Goal: Task Accomplishment & Management: Manage account settings

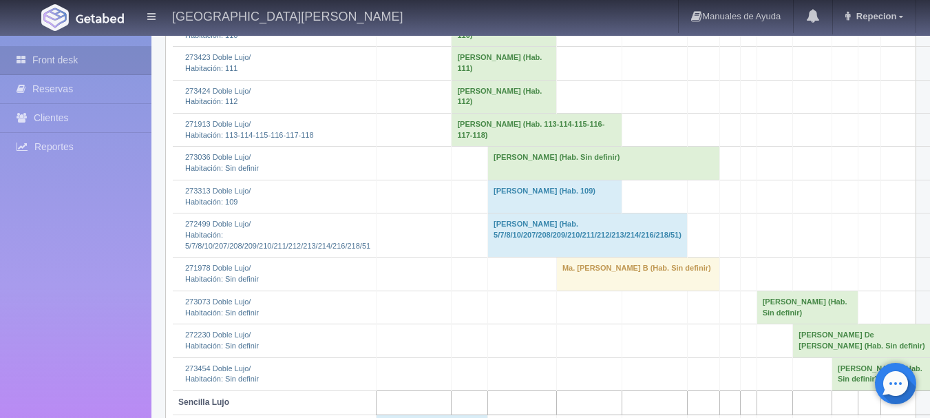
scroll to position [407, 0]
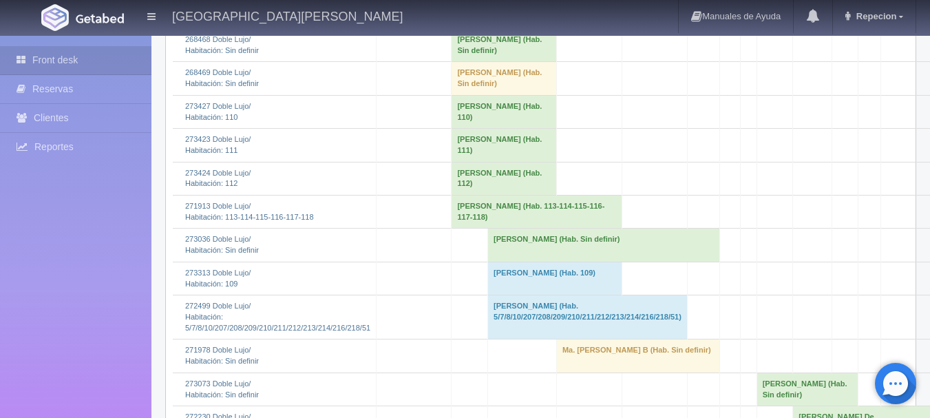
click at [488, 262] on td "[PERSON_NAME] (Hab. Sin definir)" at bounding box center [604, 245] width 232 height 33
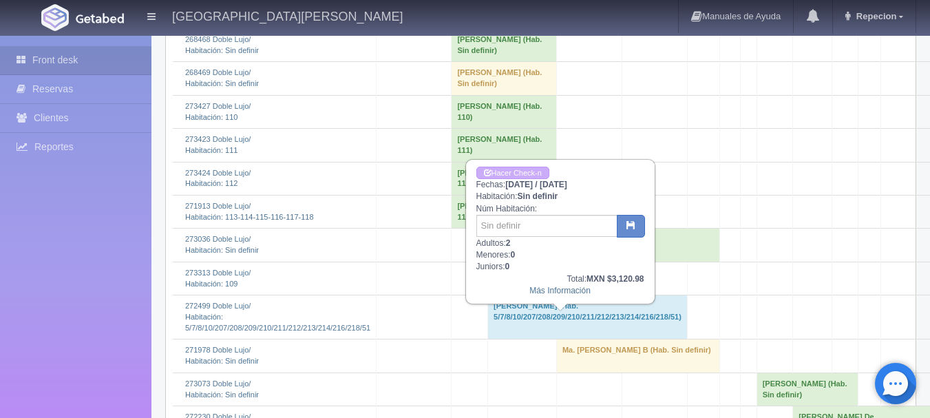
click at [488, 262] on td "[PERSON_NAME] (Hab. Sin definir)" at bounding box center [604, 245] width 232 height 33
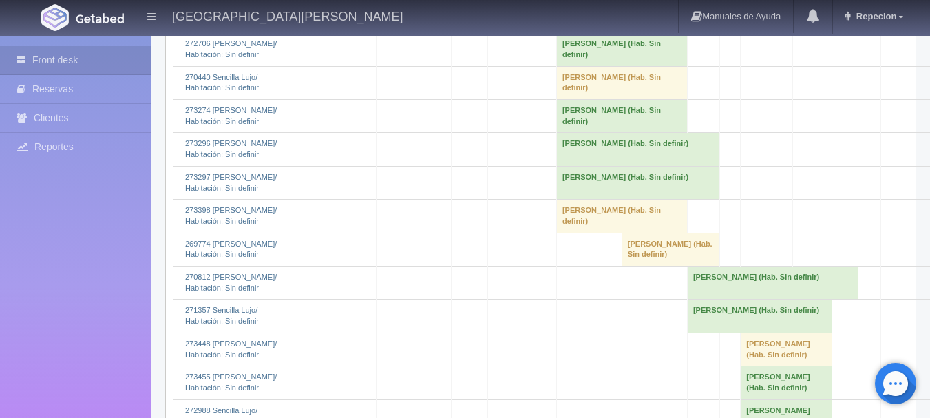
scroll to position [1302, 0]
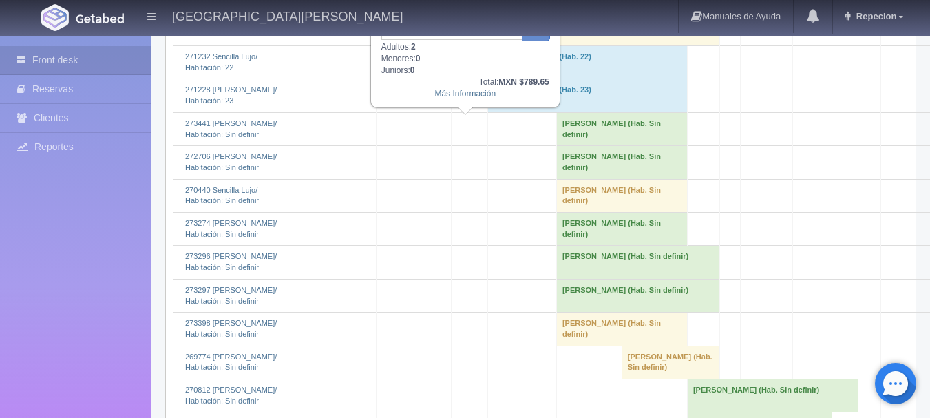
scroll to position [1233, 0]
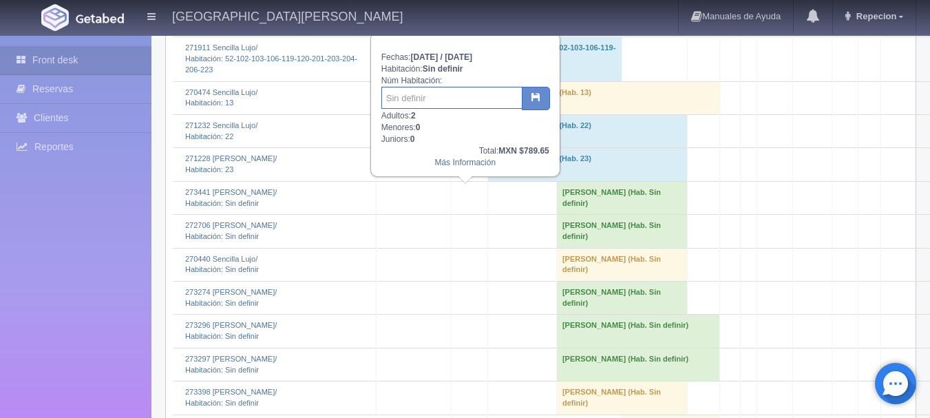
click at [468, 102] on input "text" at bounding box center [452, 98] width 141 height 22
type input "222"
click at [538, 94] on icon "button" at bounding box center [536, 96] width 9 height 9
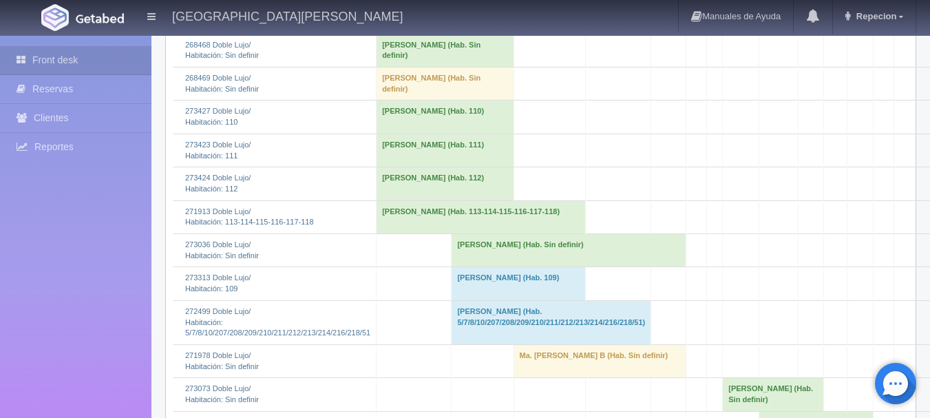
scroll to position [344, 0]
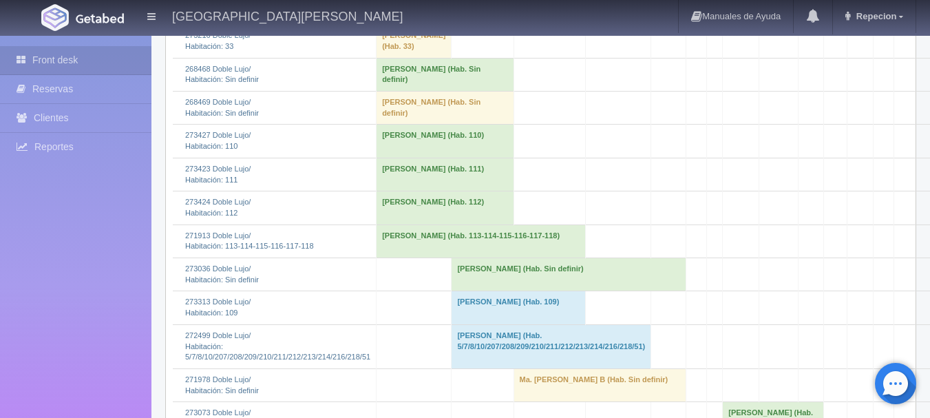
click at [415, 125] on td "[PERSON_NAME] (Hab. Sin definir)" at bounding box center [445, 108] width 137 height 33
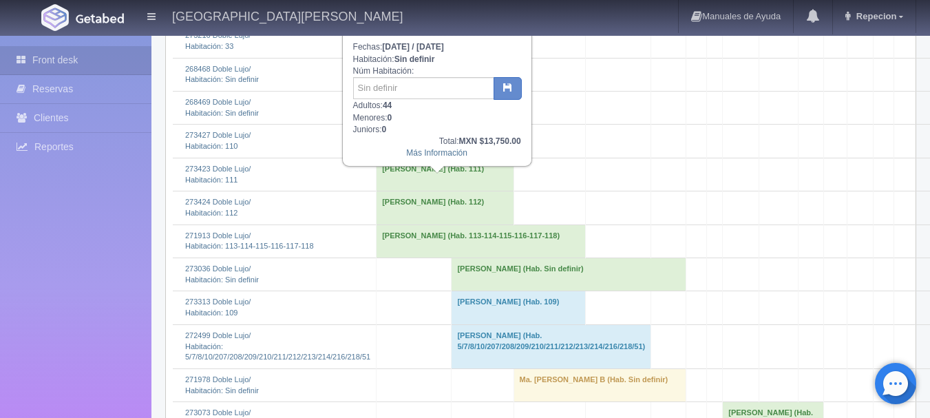
click at [415, 125] on td "[PERSON_NAME] (Hab. Sin definir)" at bounding box center [445, 108] width 137 height 33
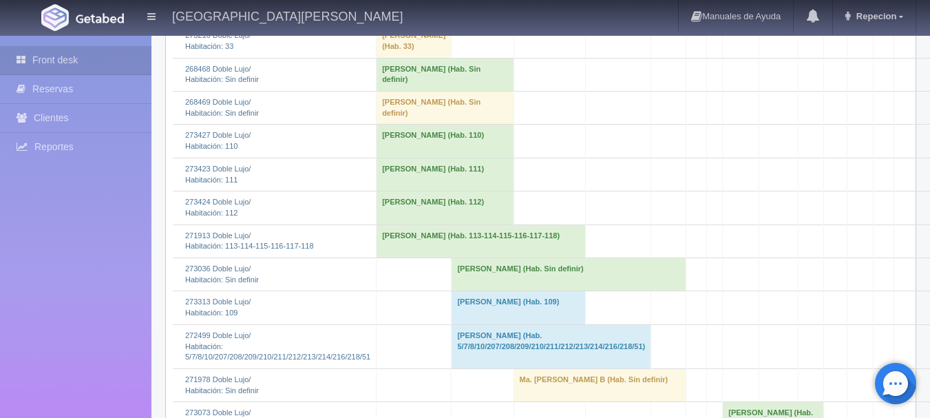
click at [415, 125] on td "[PERSON_NAME] (Hab. Sin definir)" at bounding box center [445, 108] width 137 height 33
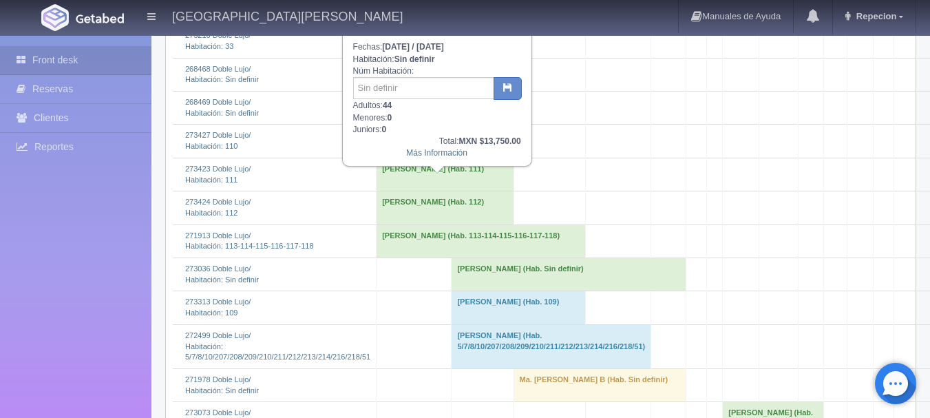
click at [415, 125] on td "[PERSON_NAME] (Hab. Sin definir)" at bounding box center [445, 108] width 137 height 33
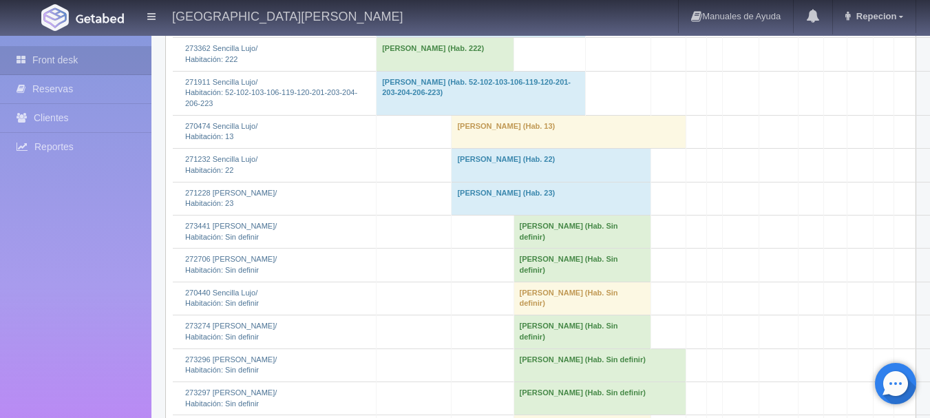
scroll to position [1240, 0]
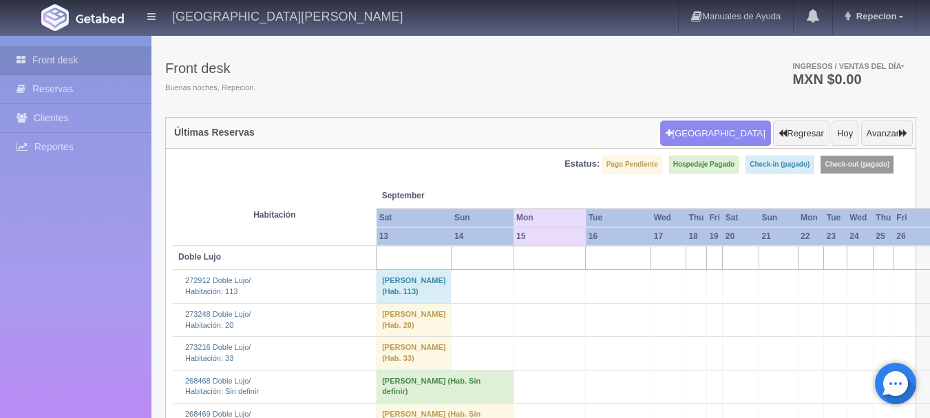
scroll to position [0, 0]
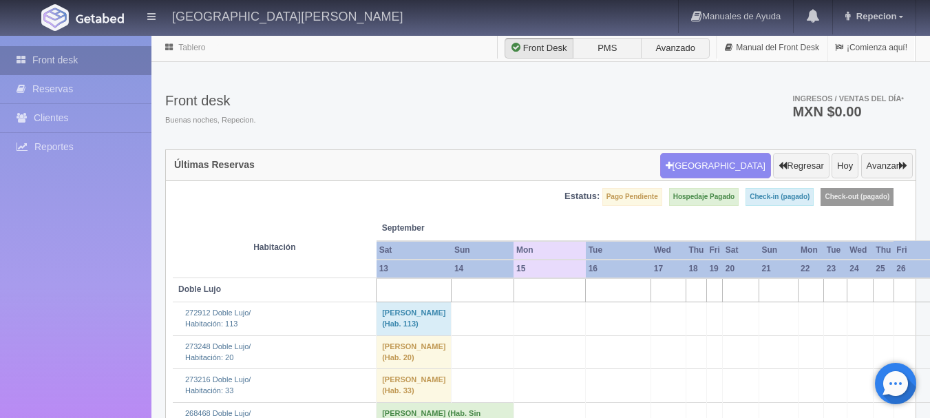
click at [64, 61] on link "Front desk" at bounding box center [76, 60] width 152 height 28
click at [803, 158] on button "Regresar" at bounding box center [801, 166] width 56 height 26
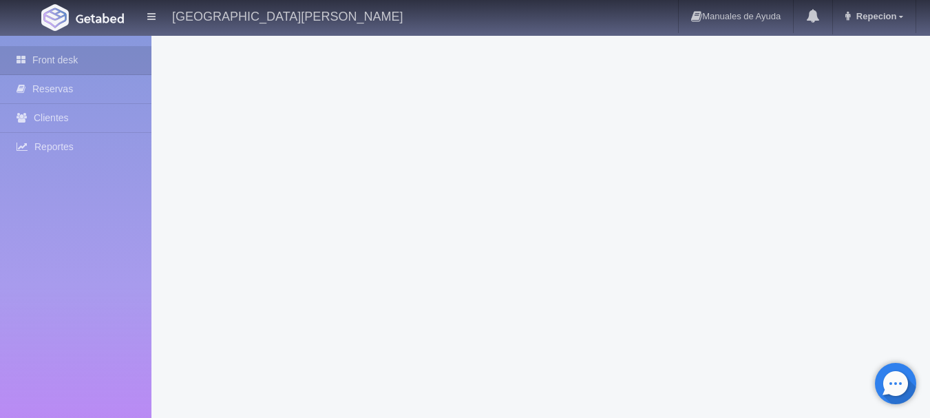
scroll to position [4339, 0]
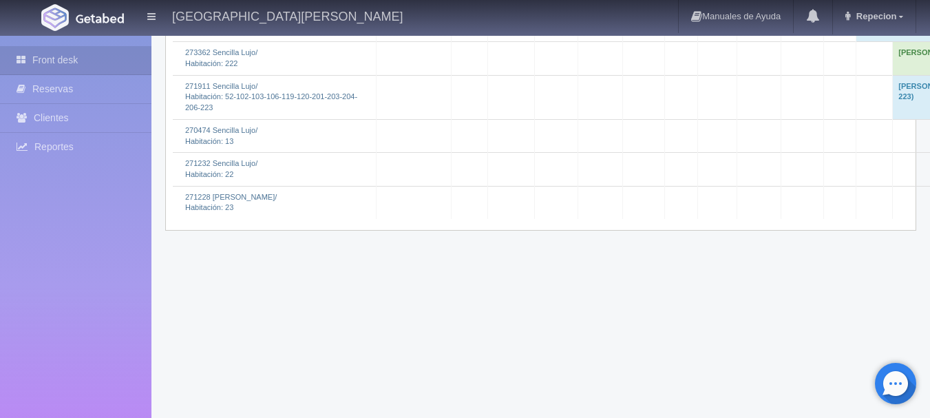
scroll to position [3719, 0]
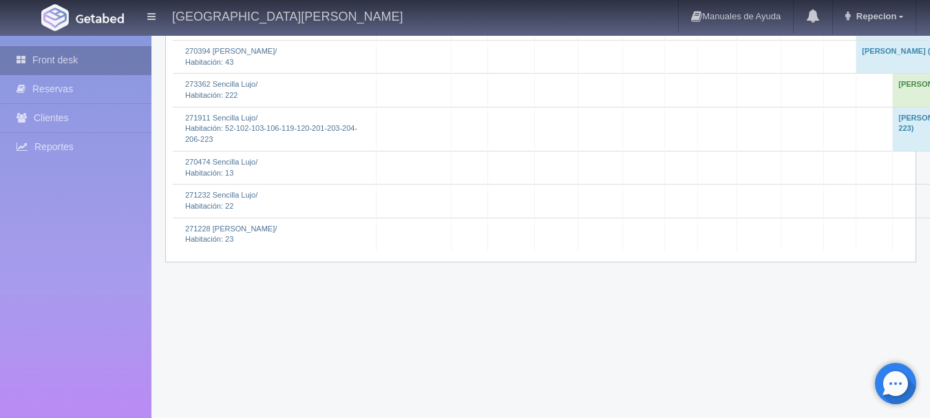
click at [60, 58] on link "Front desk" at bounding box center [76, 60] width 152 height 28
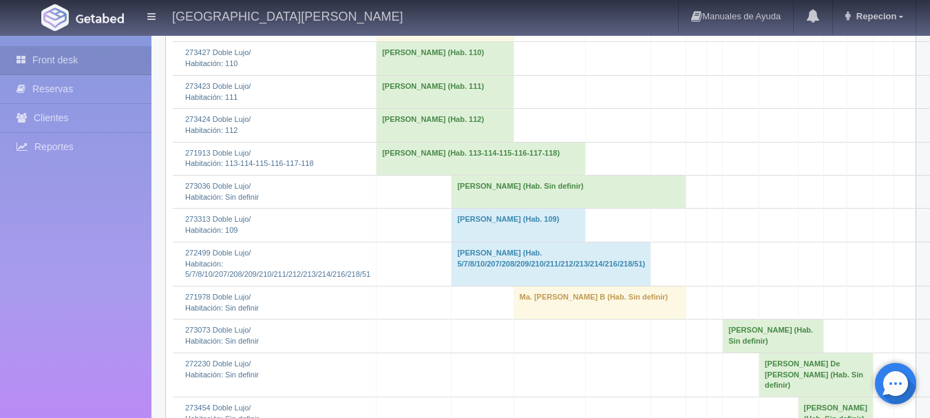
scroll to position [413, 0]
